Goal: Transaction & Acquisition: Book appointment/travel/reservation

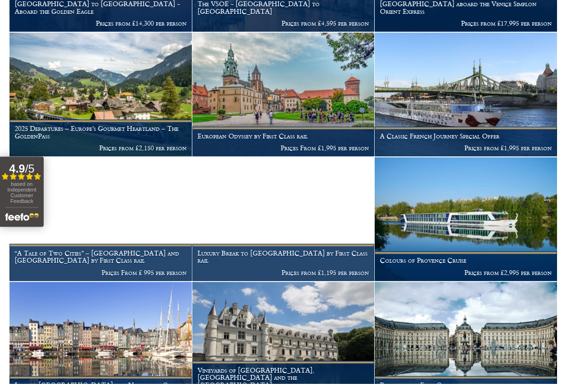
scroll to position [407, 0]
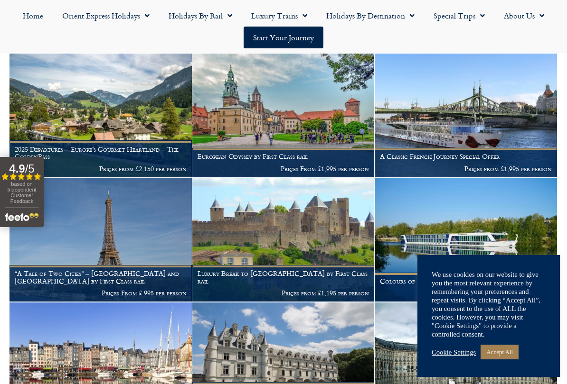
click at [508, 319] on link "Accept All" at bounding box center [499, 352] width 38 height 15
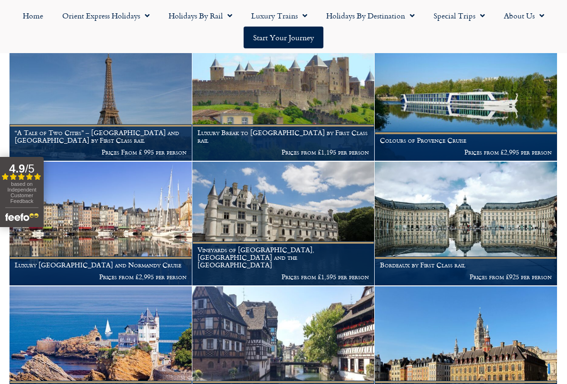
scroll to position [553, 0]
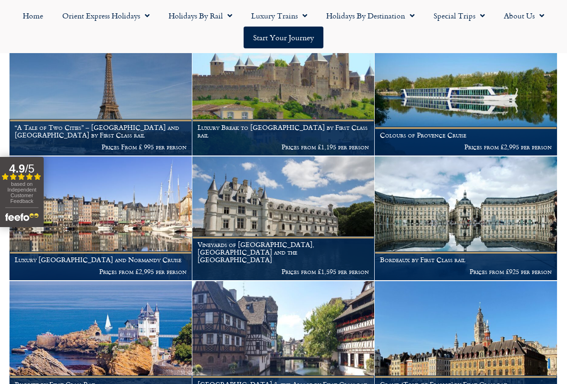
click at [321, 143] on p "Prices from £1,195 per person" at bounding box center [283, 147] width 172 height 8
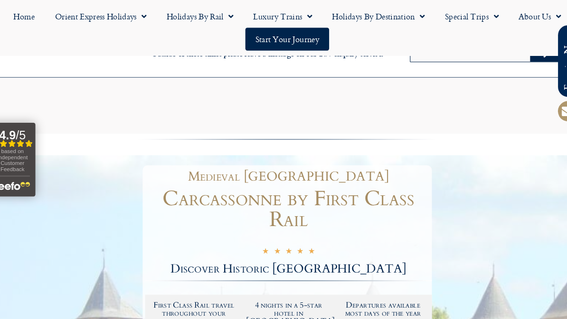
scroll to position [196, 0]
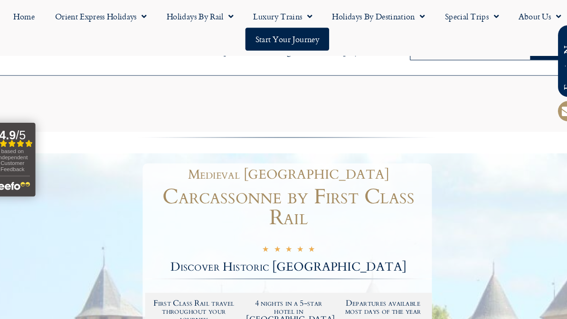
scroll to position [1, 0]
click at [285, 37] on link "Start your Journey" at bounding box center [283, 38] width 80 height 22
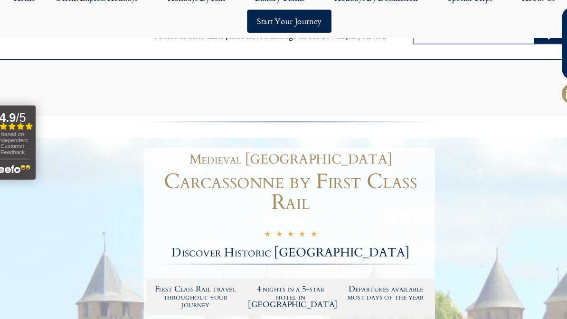
scroll to position [0, 0]
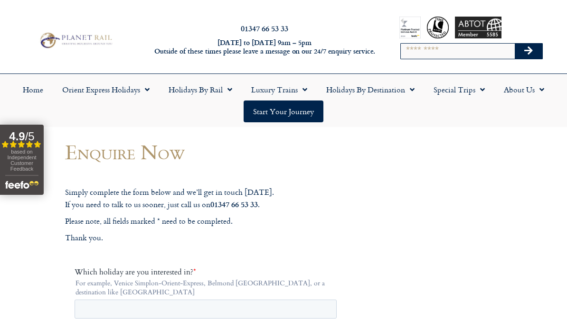
click at [302, 110] on link "Start your Journey" at bounding box center [283, 112] width 80 height 22
